Goal: Transaction & Acquisition: Purchase product/service

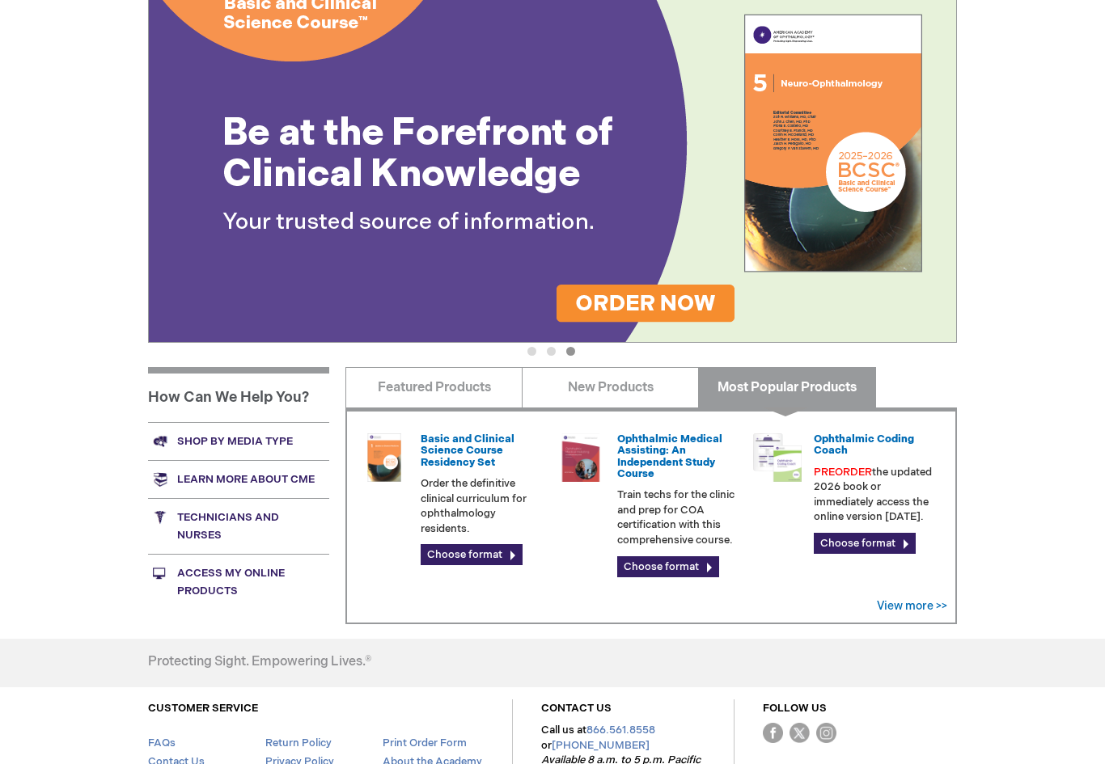
scroll to position [302, 0]
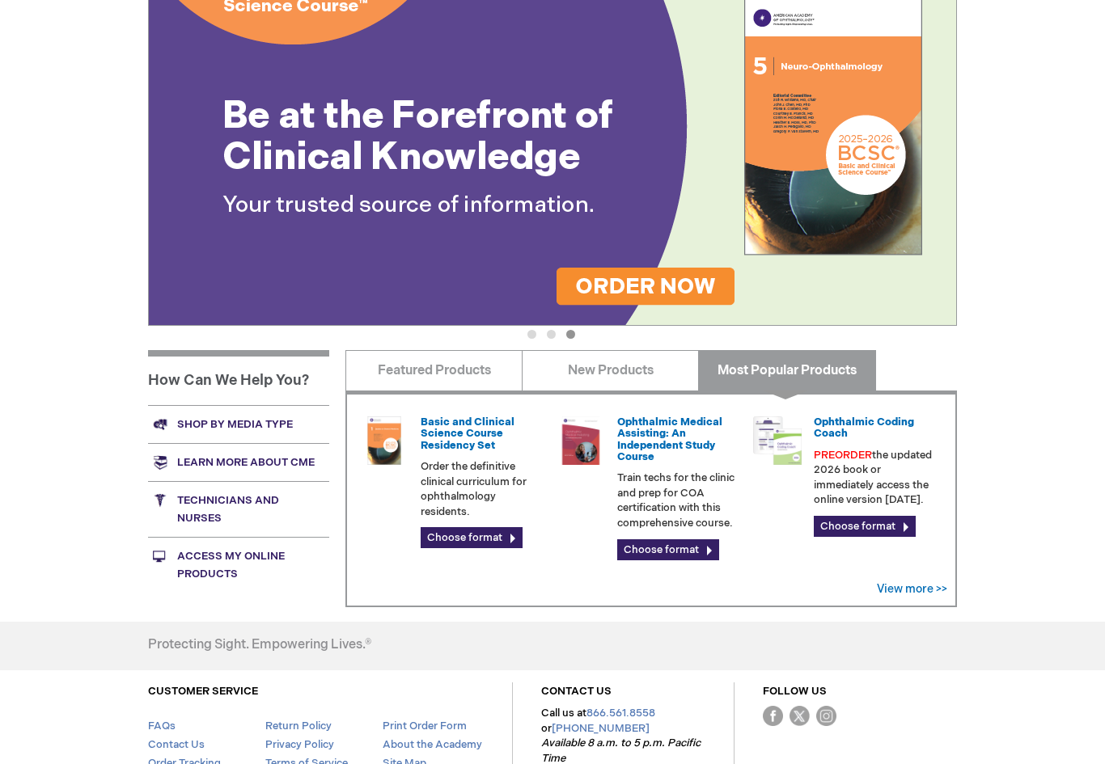
click at [184, 425] on link "Shop by media type" at bounding box center [238, 425] width 181 height 38
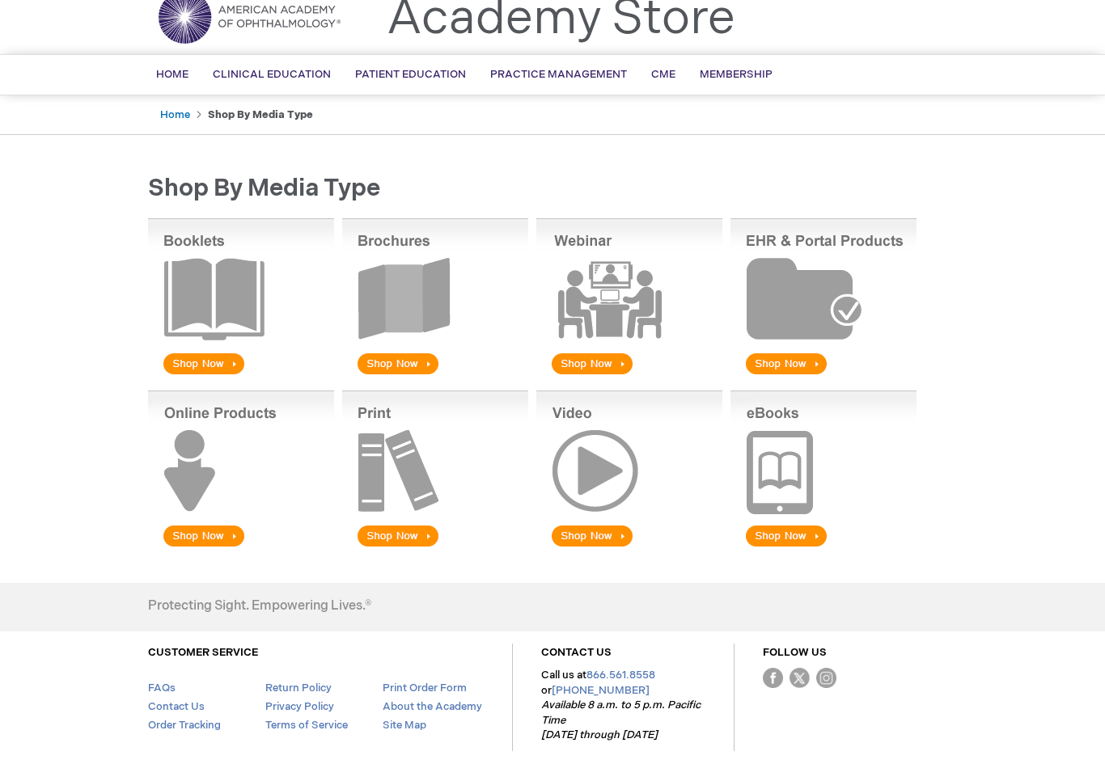
scroll to position [72, 0]
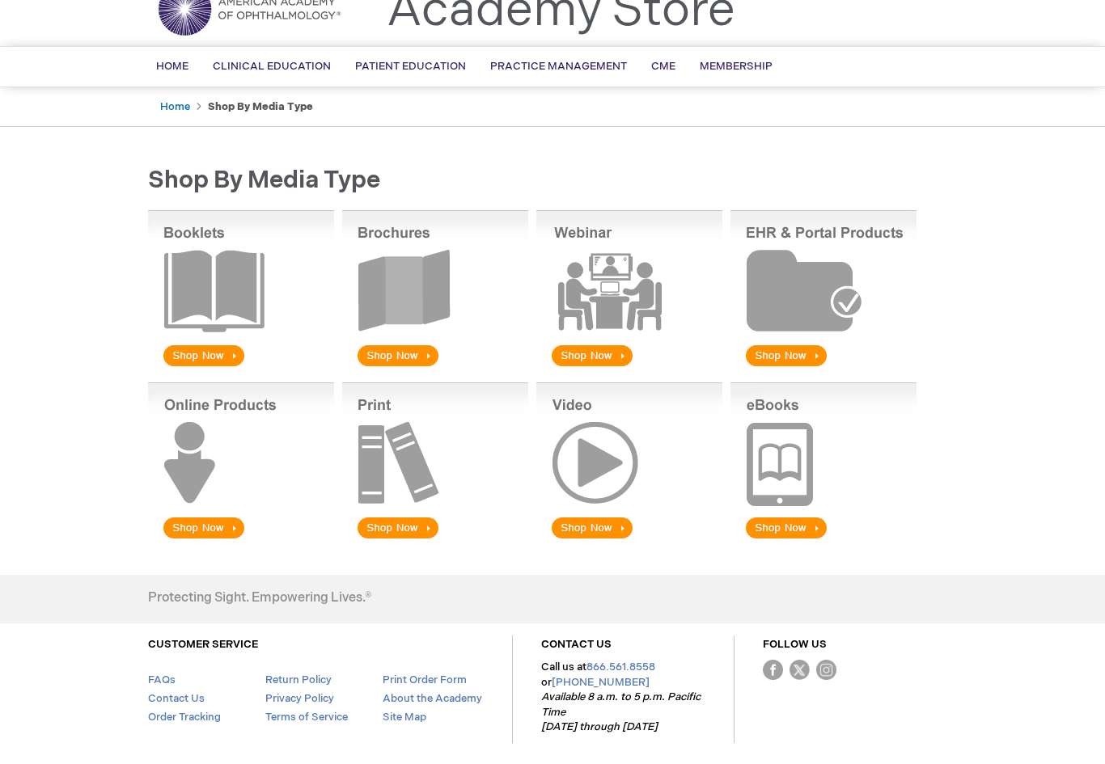
click at [186, 353] on img at bounding box center [241, 289] width 186 height 159
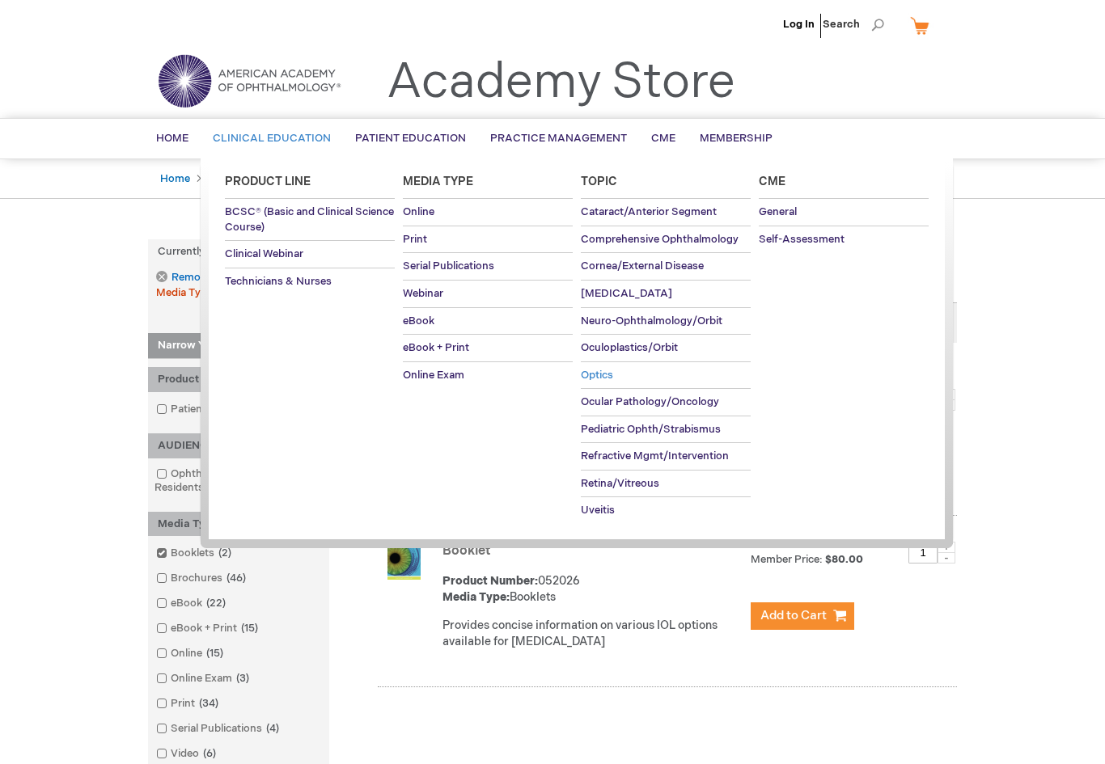
click at [592, 380] on link "Optics" at bounding box center [666, 375] width 170 height 27
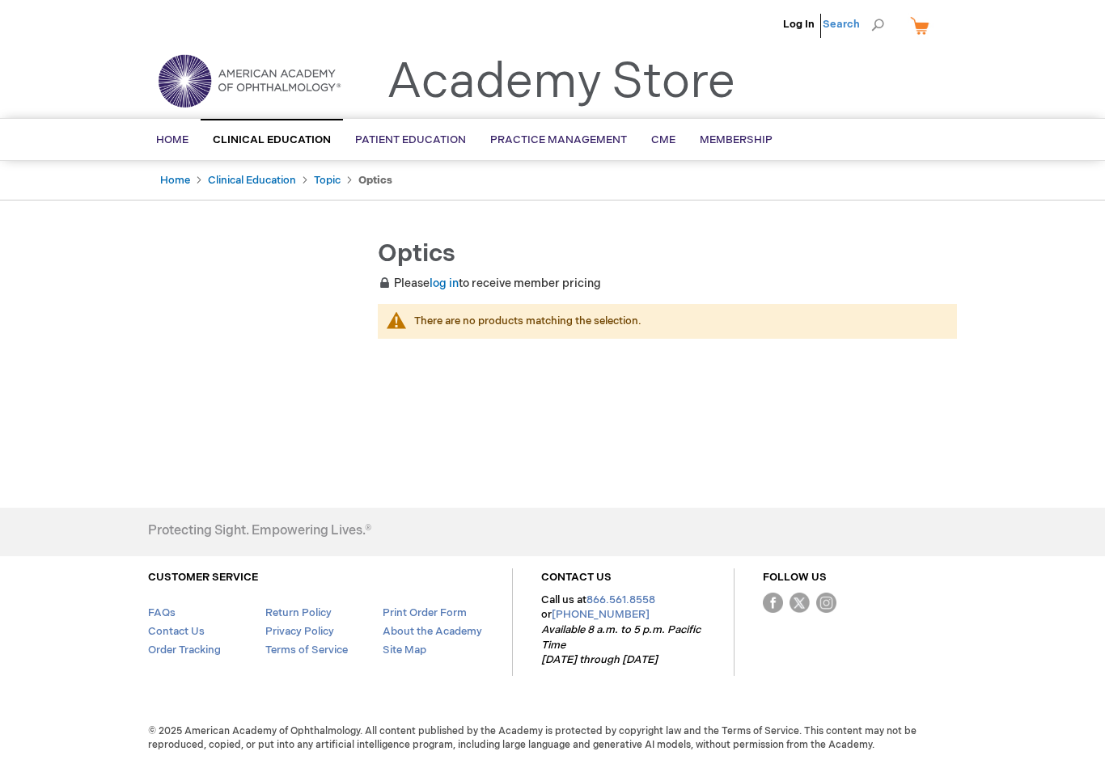
click at [863, 36] on span "Search" at bounding box center [852, 24] width 61 height 32
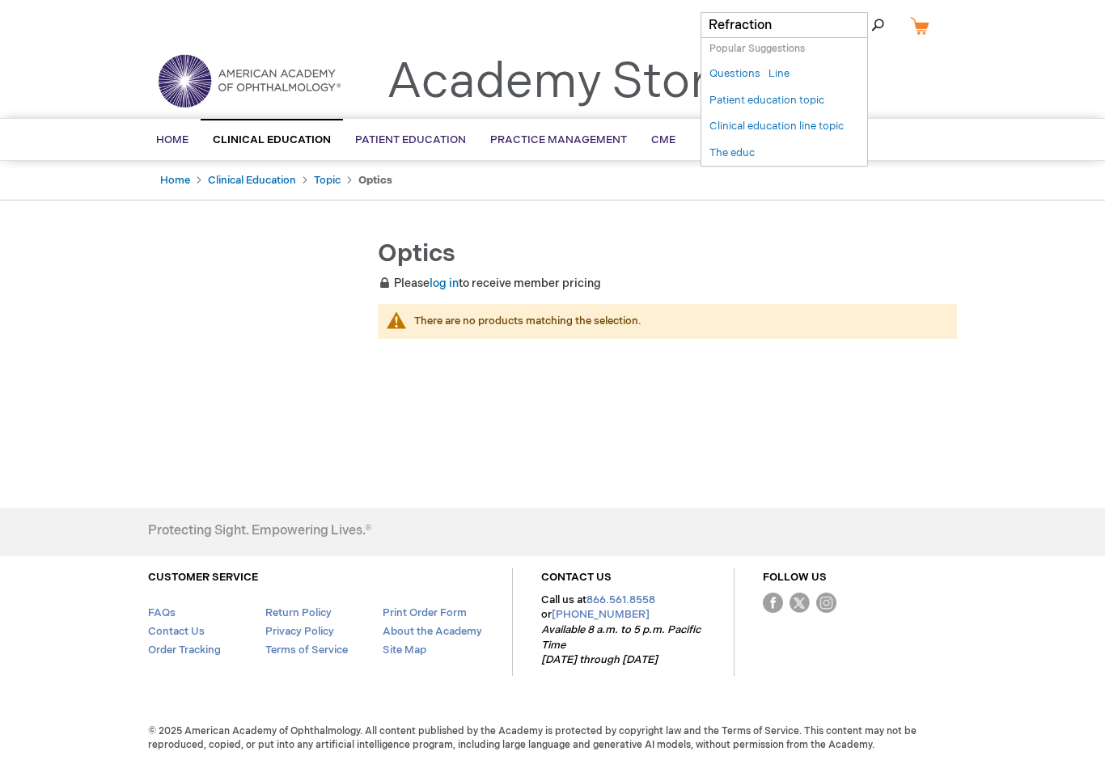
type input "Refraction"
click at [877, 25] on button "Search" at bounding box center [877, 25] width 13 height 26
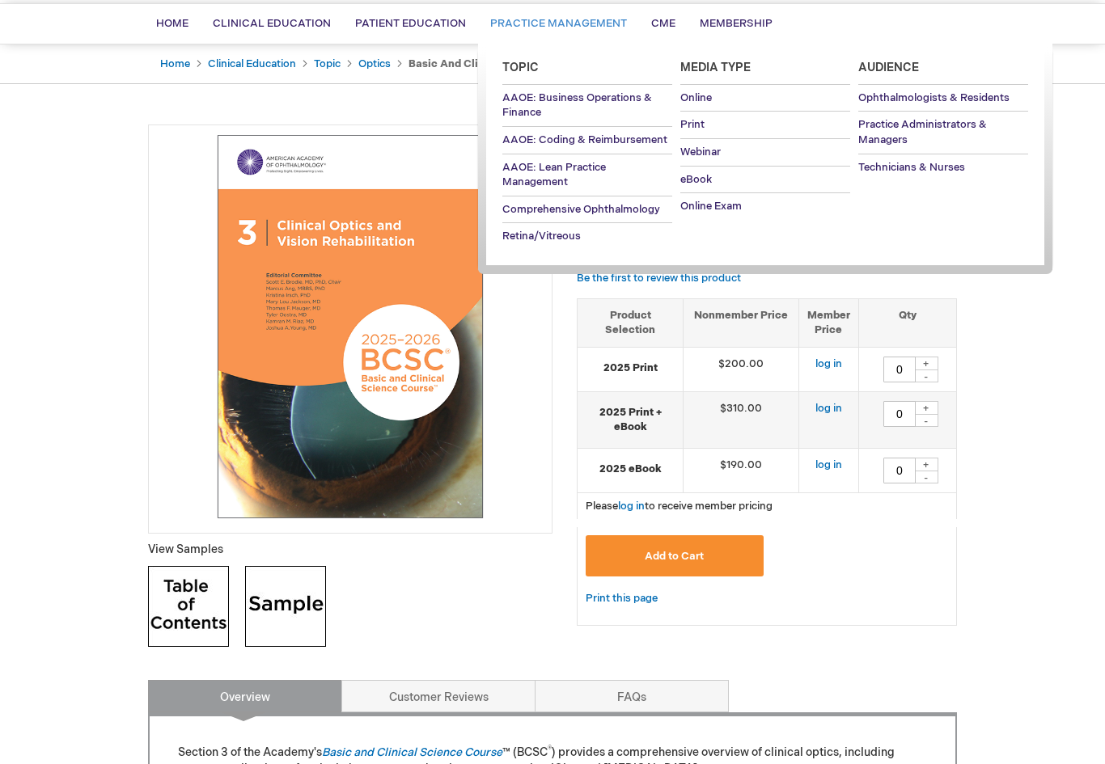
scroll to position [115, 0]
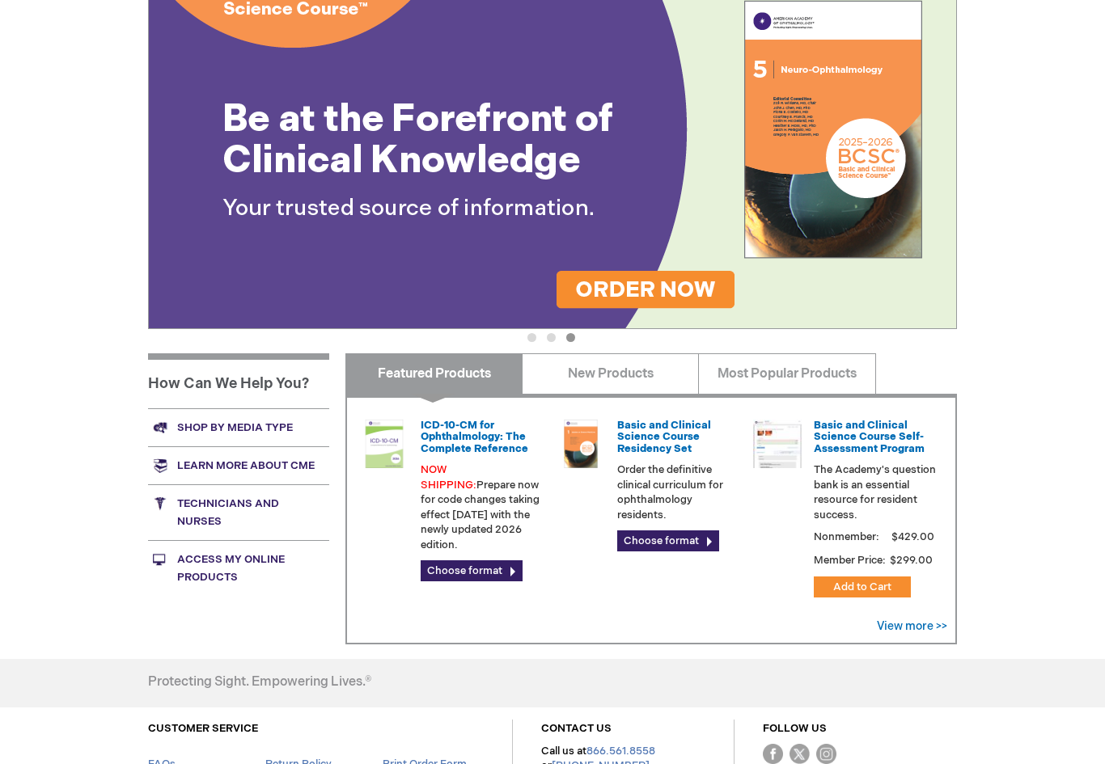
scroll to position [300, 0]
click at [184, 575] on link "Access My Online Products" at bounding box center [238, 568] width 181 height 56
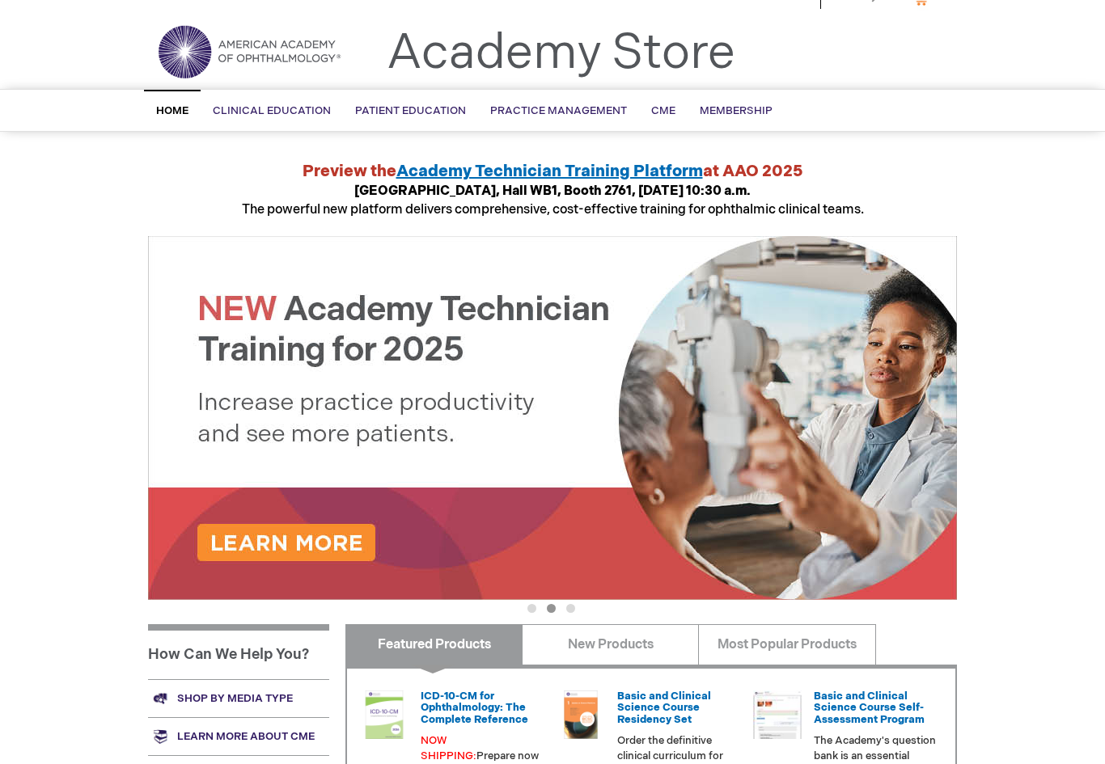
scroll to position [0, 0]
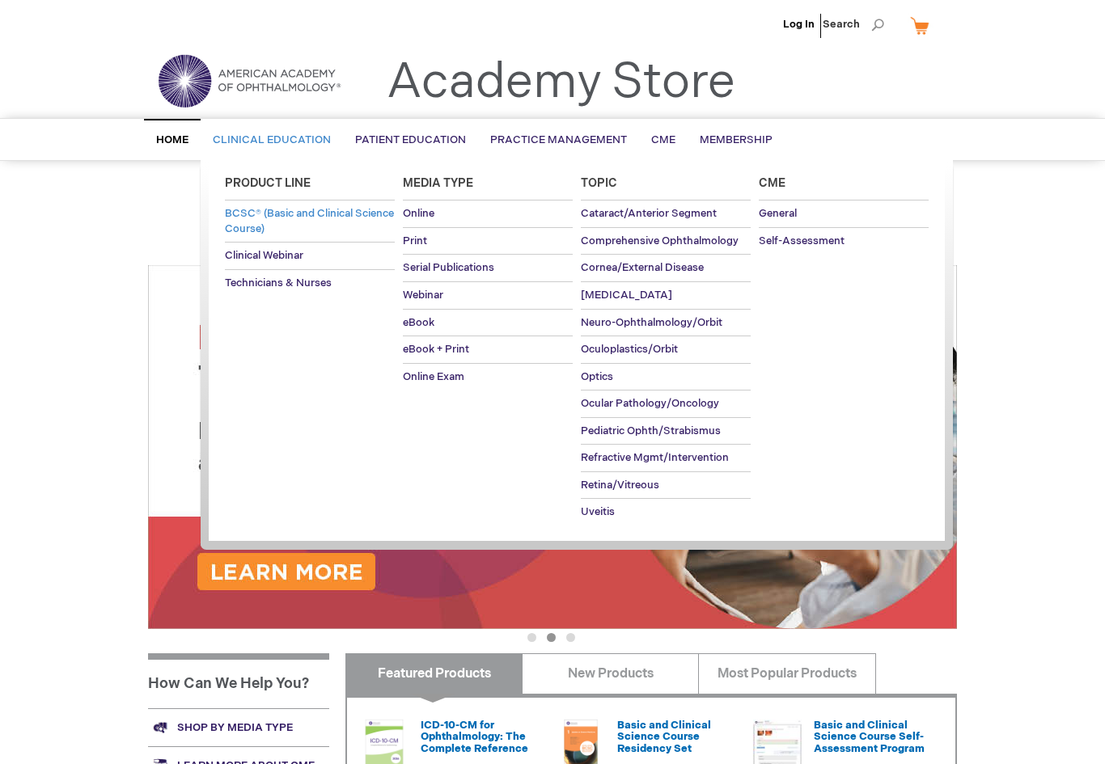
click at [281, 221] on link "BCSC® (Basic and Clinical Science Course)" at bounding box center [310, 221] width 170 height 41
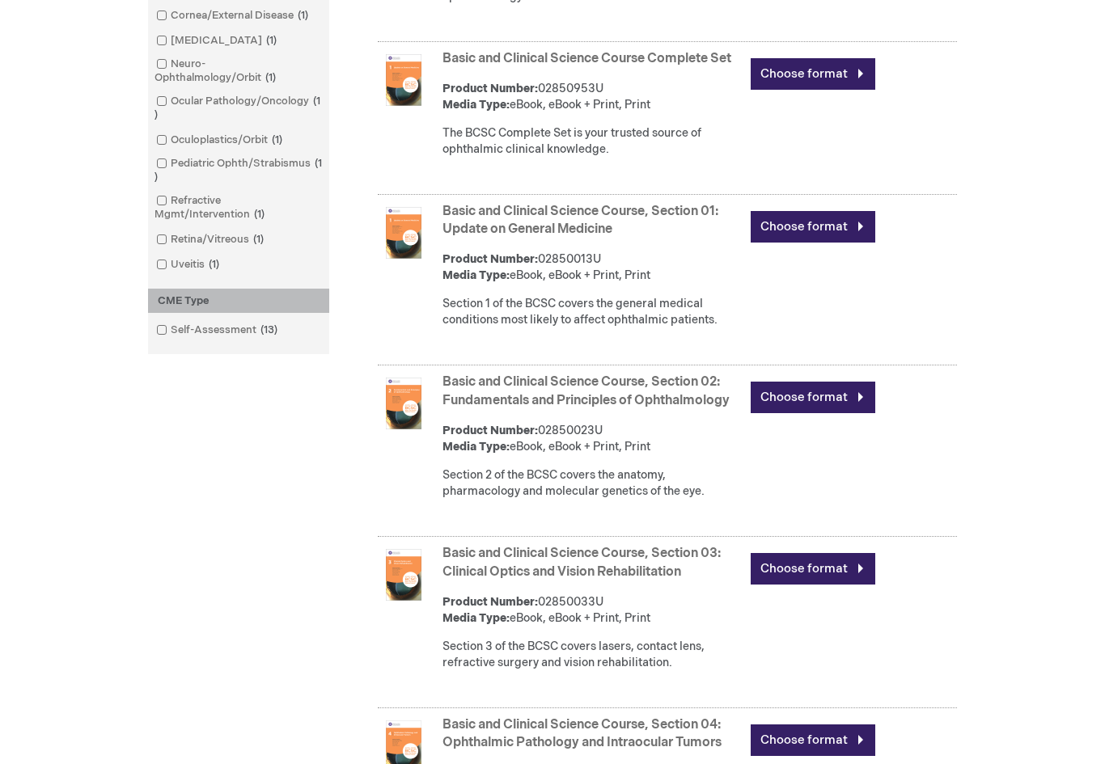
scroll to position [693, 0]
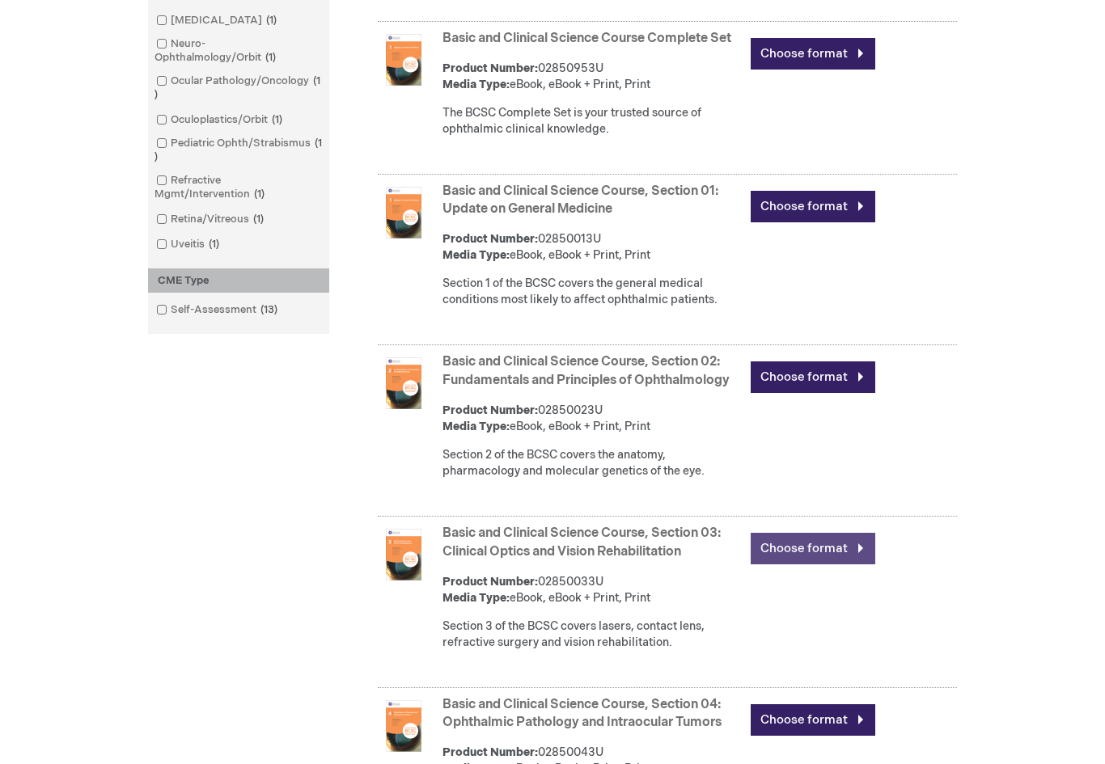
click at [785, 565] on link "Choose format" at bounding box center [813, 550] width 125 height 32
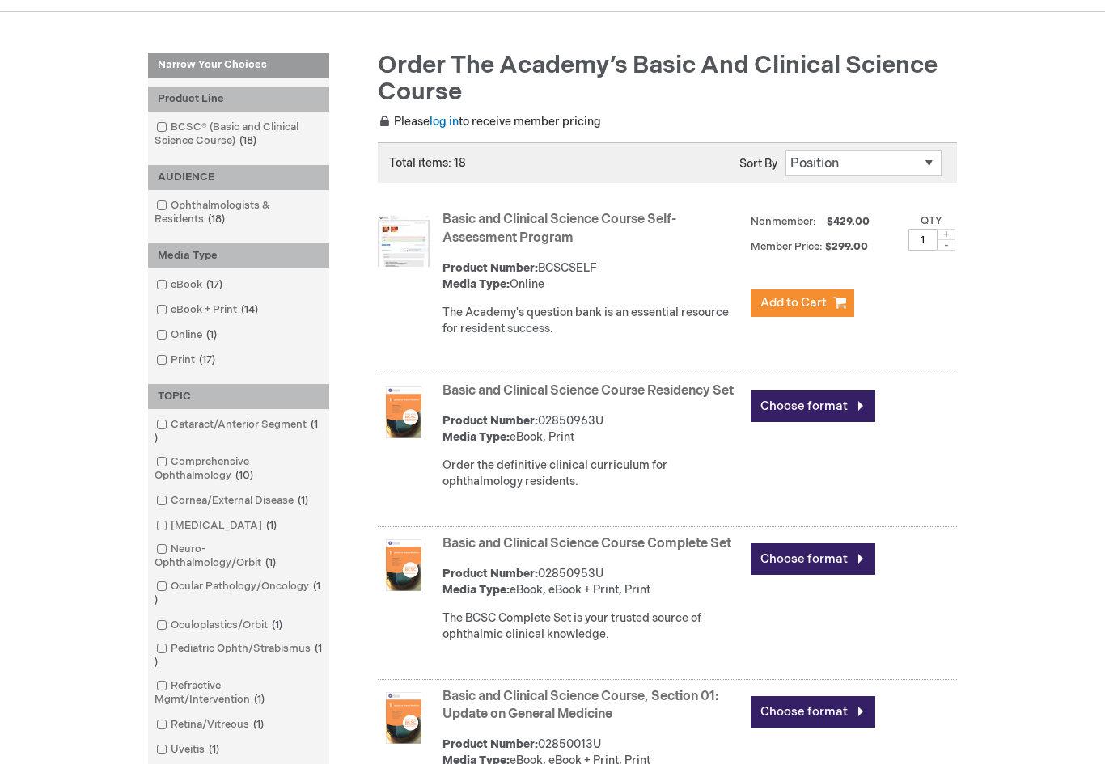
scroll to position [205, 0]
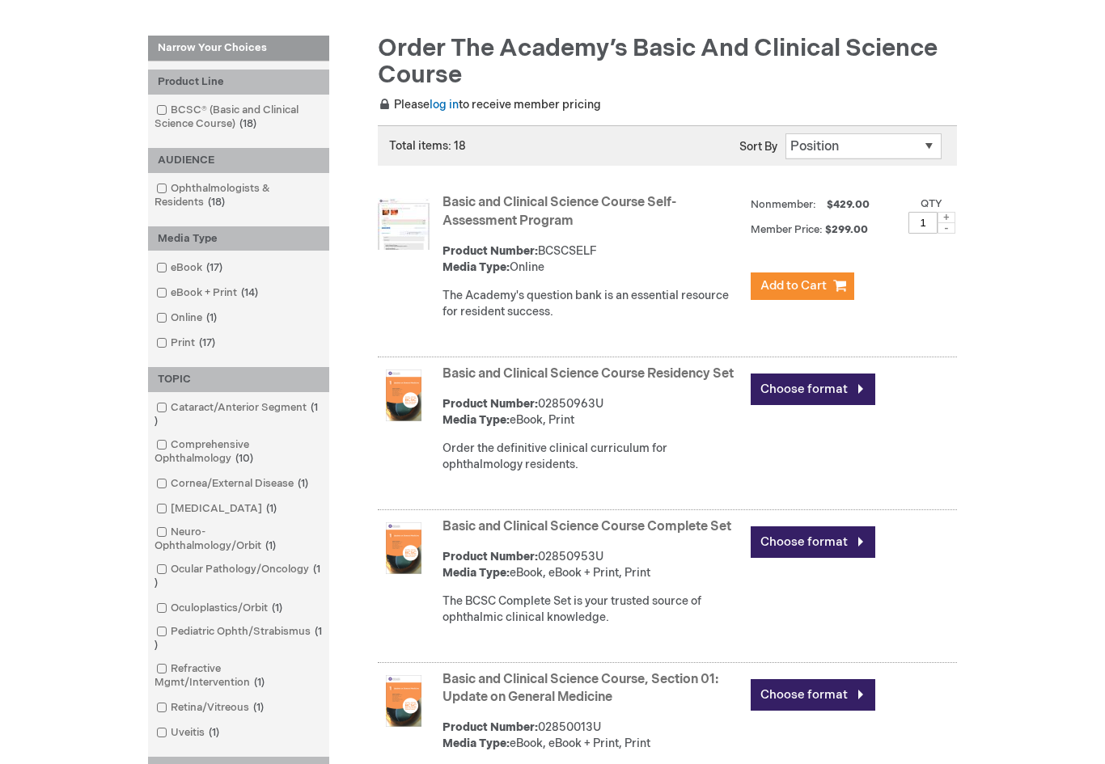
click at [823, 366] on div "Choose format" at bounding box center [854, 390] width 206 height 56
click at [815, 376] on link "Choose format" at bounding box center [813, 390] width 125 height 32
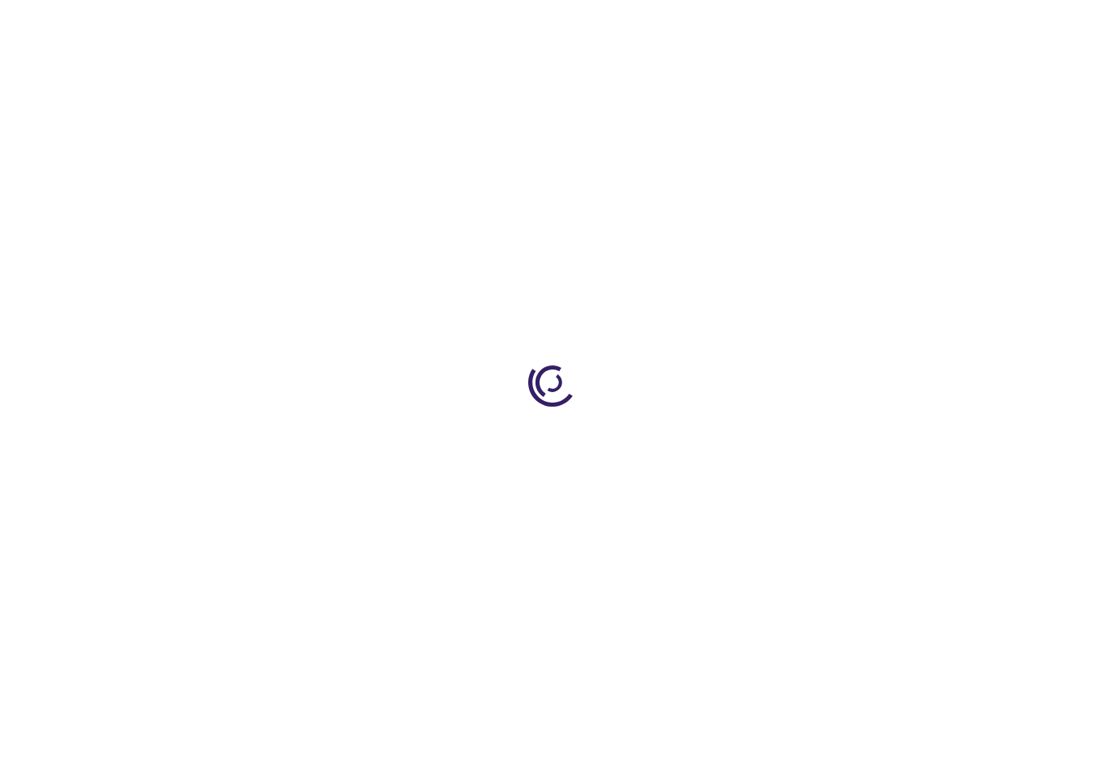
type input "0"
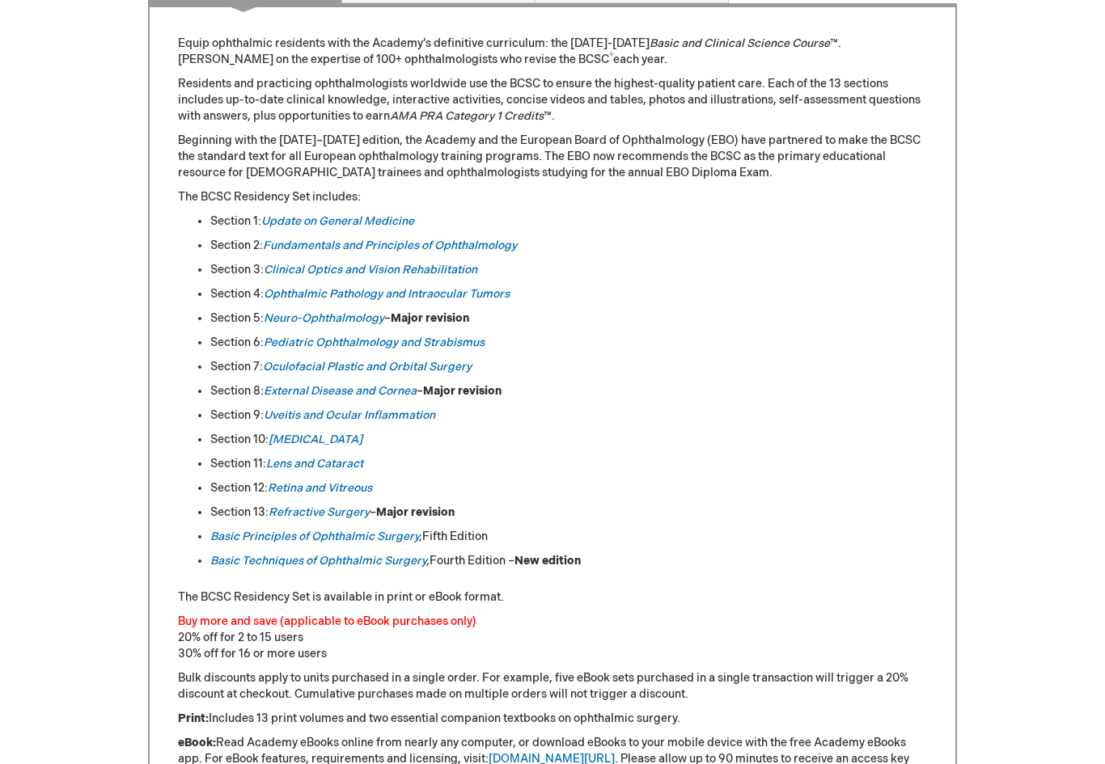
scroll to position [695, 0]
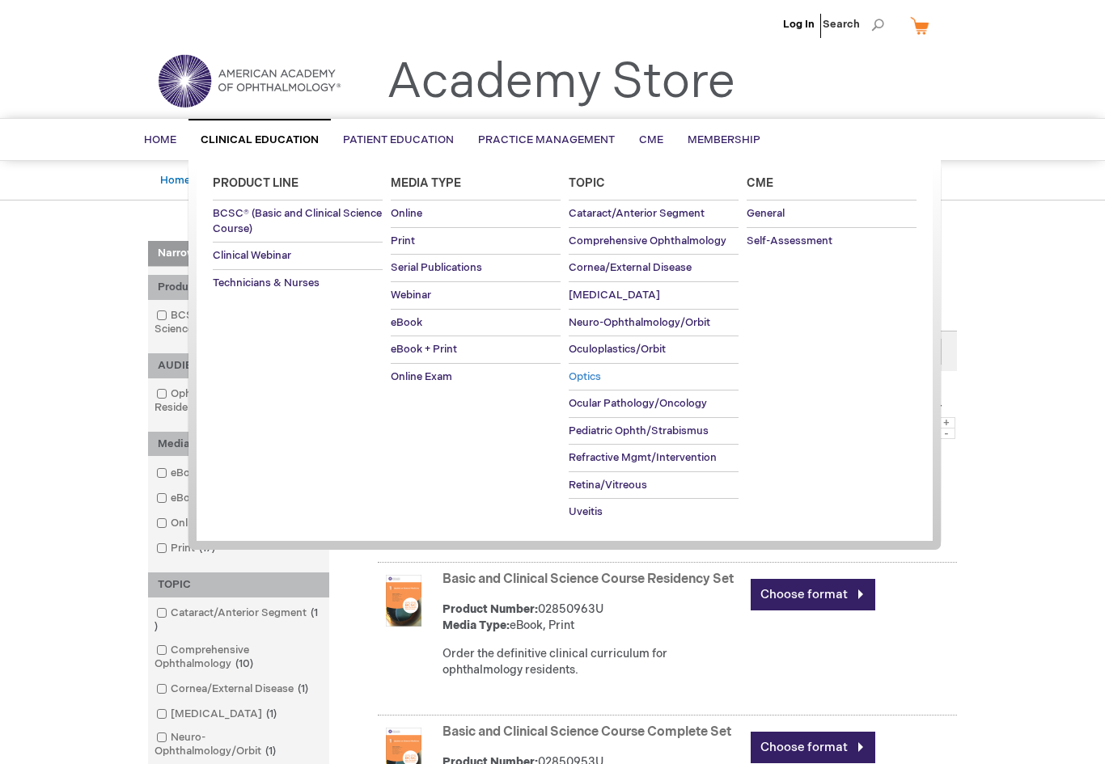
click at [584, 365] on link "Optics" at bounding box center [654, 377] width 170 height 27
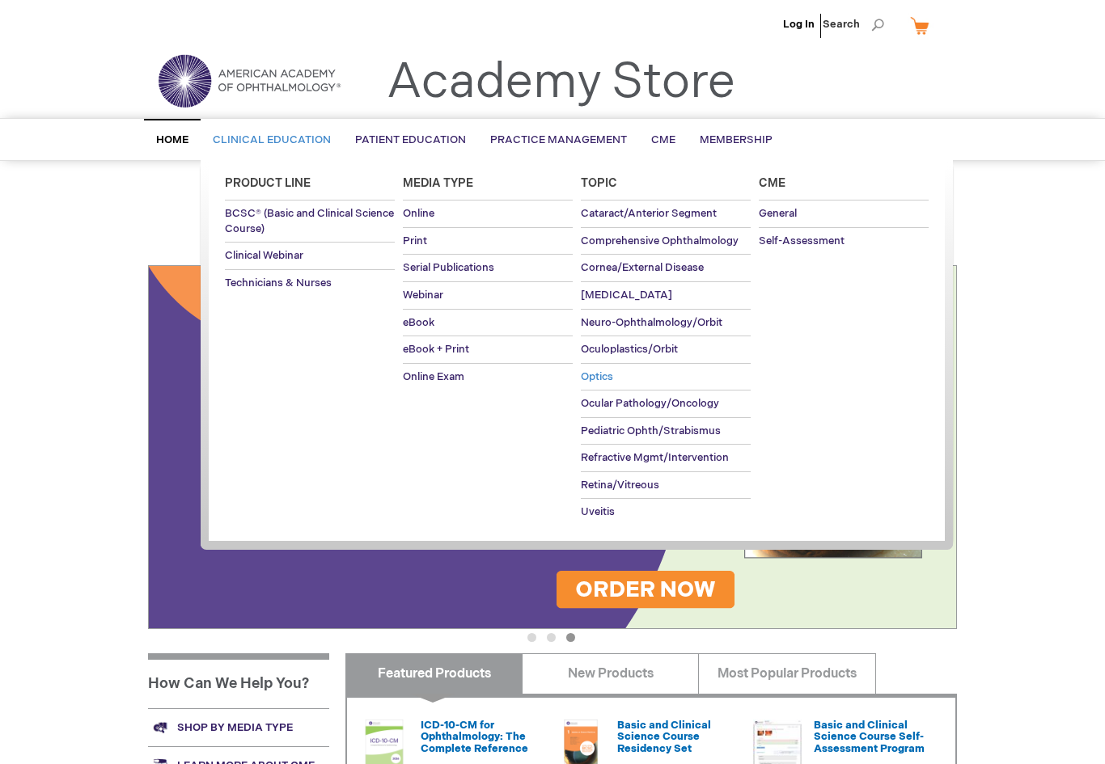
click at [600, 371] on span "Optics" at bounding box center [597, 376] width 32 height 13
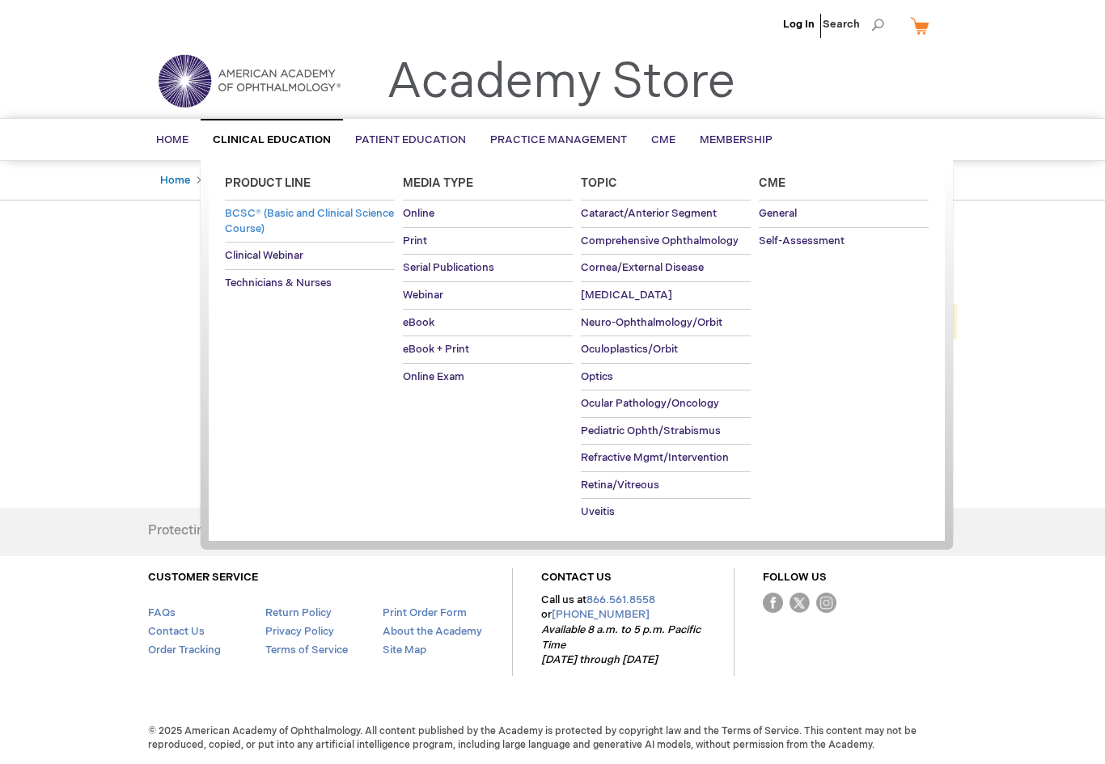
click at [285, 219] on span "BCSC® (Basic and Clinical Science Course)" at bounding box center [309, 221] width 169 height 28
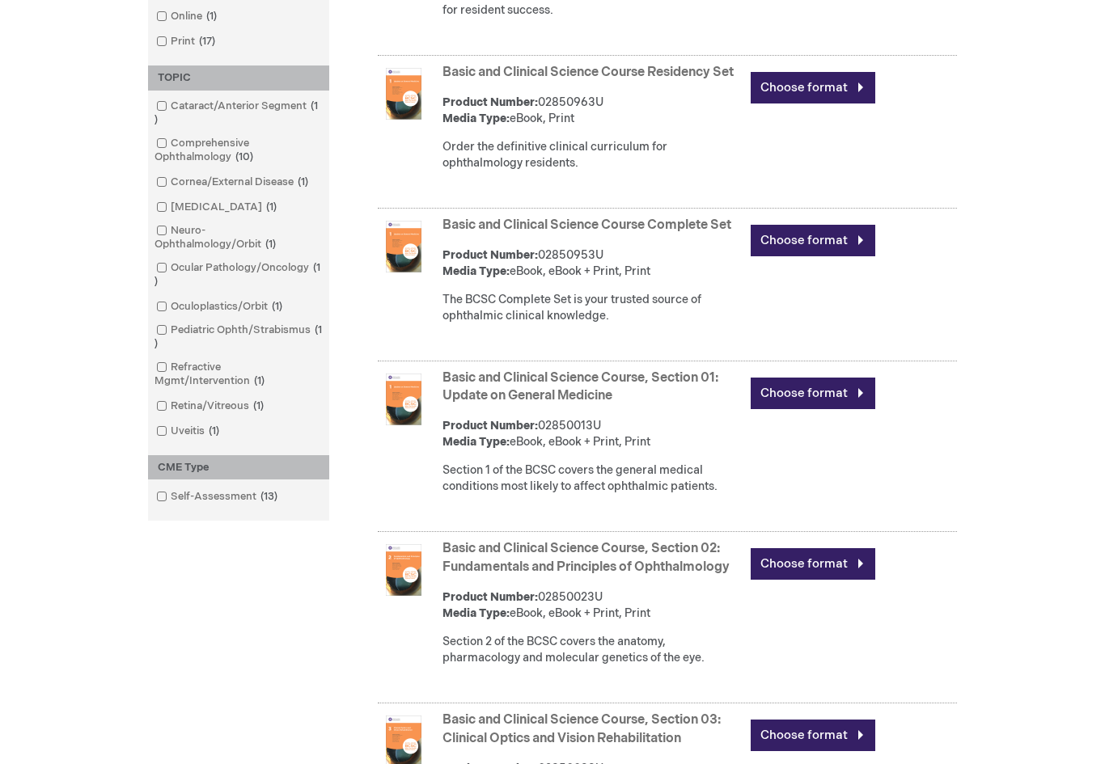
scroll to position [508, 0]
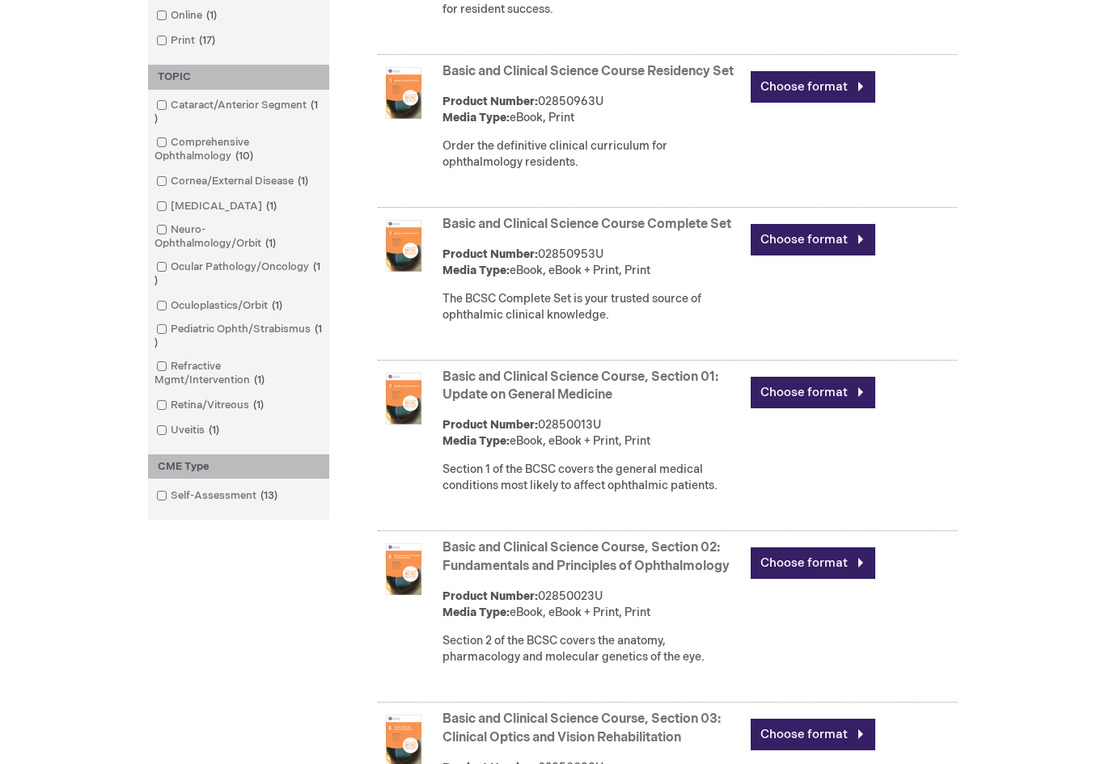
click at [512, 406] on strong "Basic and Clinical Science Course, Section 01: Update on General Medicine" at bounding box center [592, 387] width 300 height 37
click at [773, 408] on link "Choose format" at bounding box center [813, 393] width 125 height 32
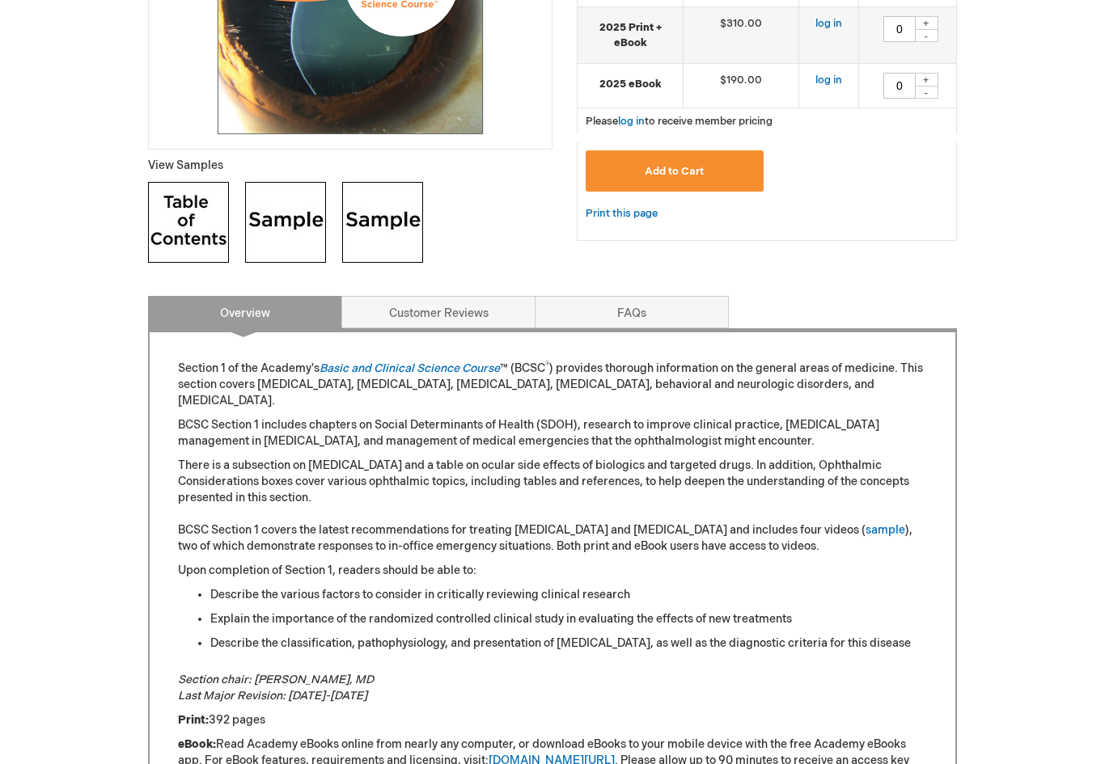
scroll to position [519, 0]
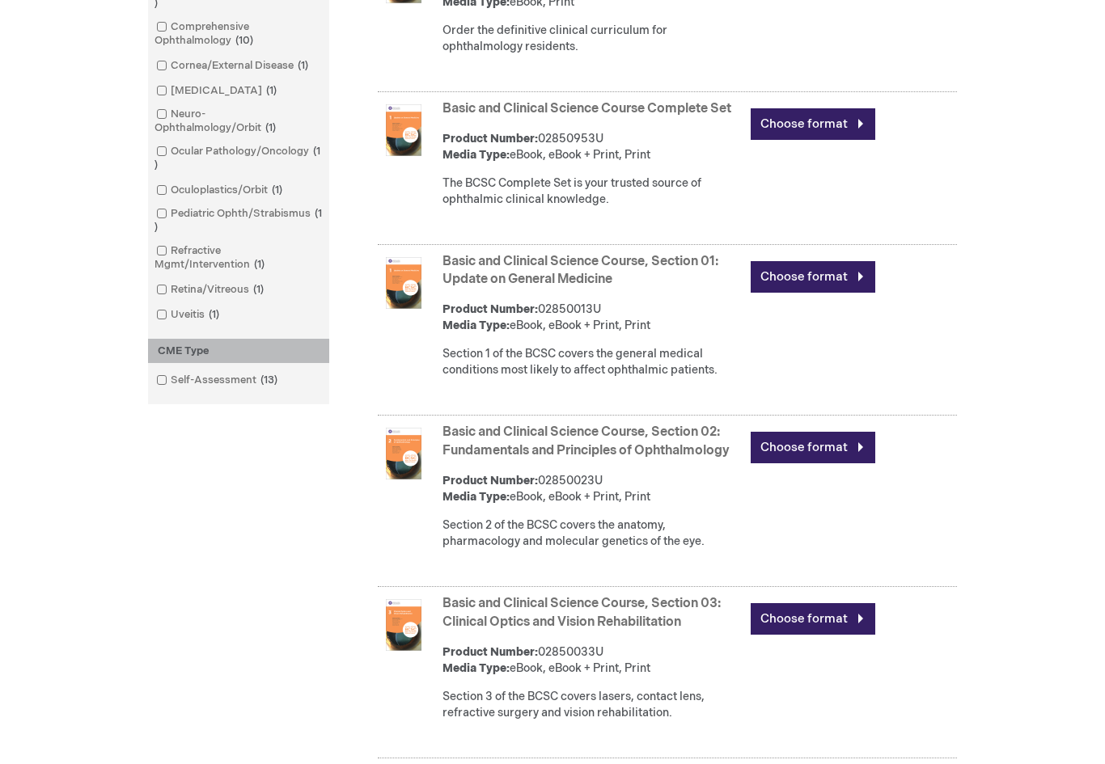
scroll to position [624, 0]
click at [488, 452] on link "Basic and Clinical Science Course, Section 02: Fundamentals and Principles of O…" at bounding box center [585, 442] width 287 height 34
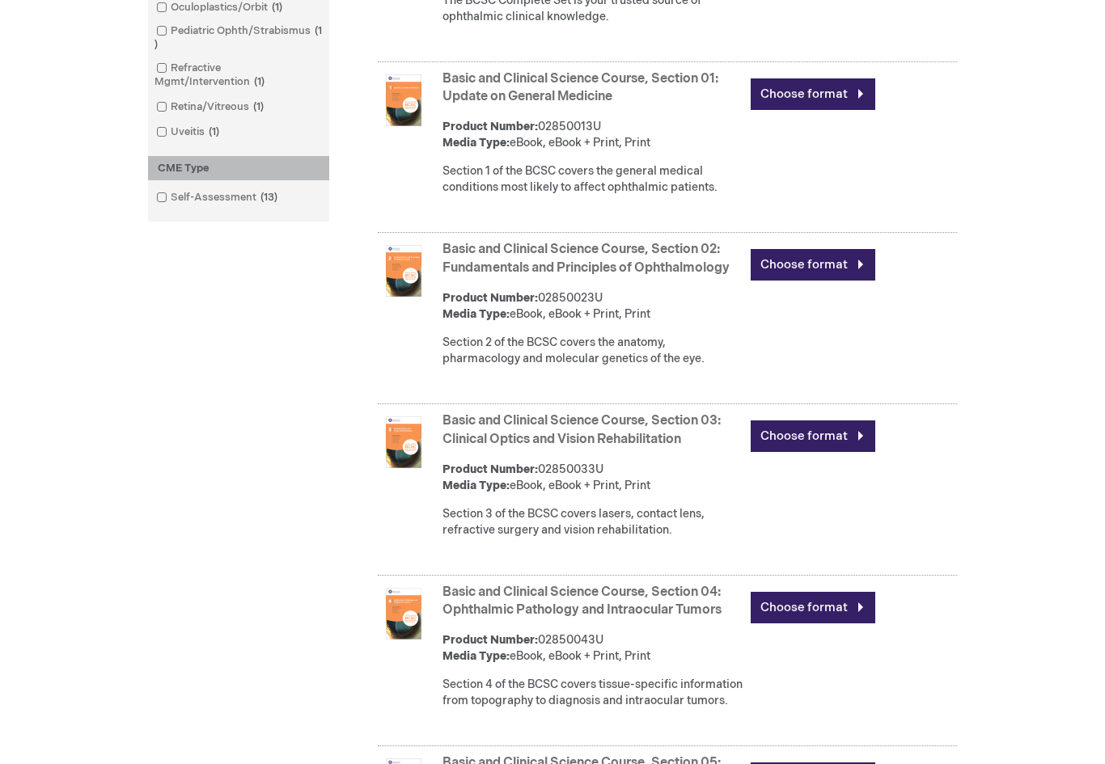
scroll to position [810, 0]
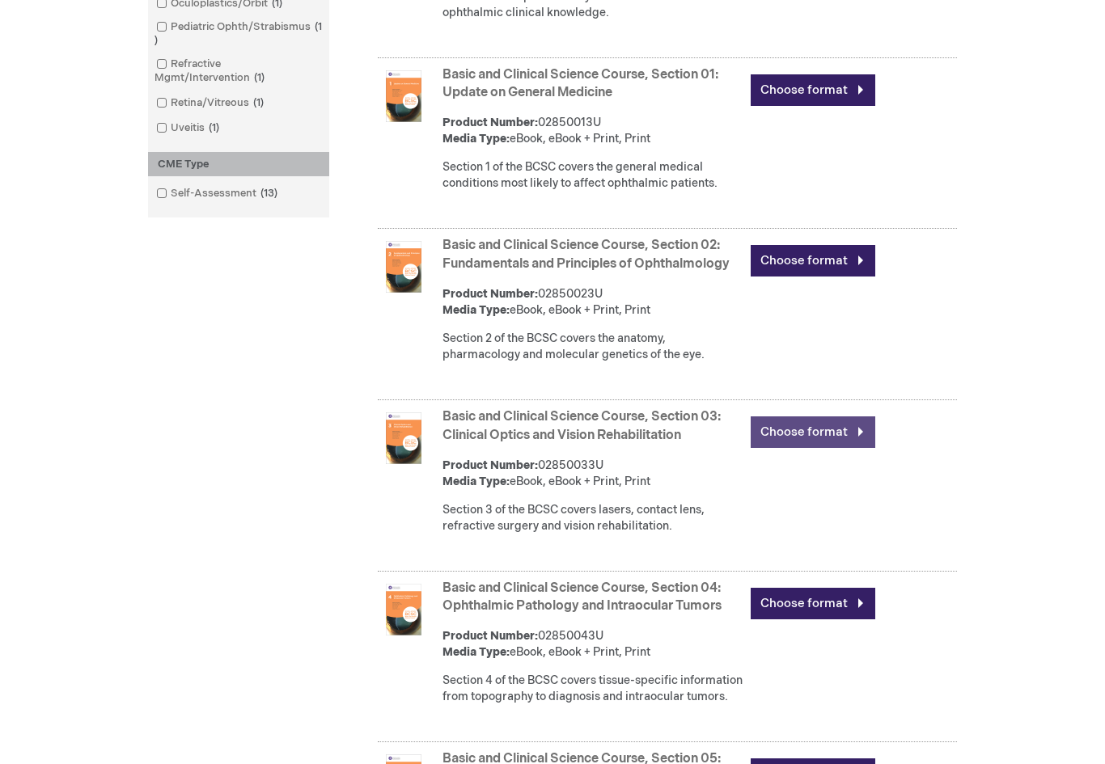
click at [793, 442] on link "Choose format" at bounding box center [813, 433] width 125 height 32
